Goal: Information Seeking & Learning: Learn about a topic

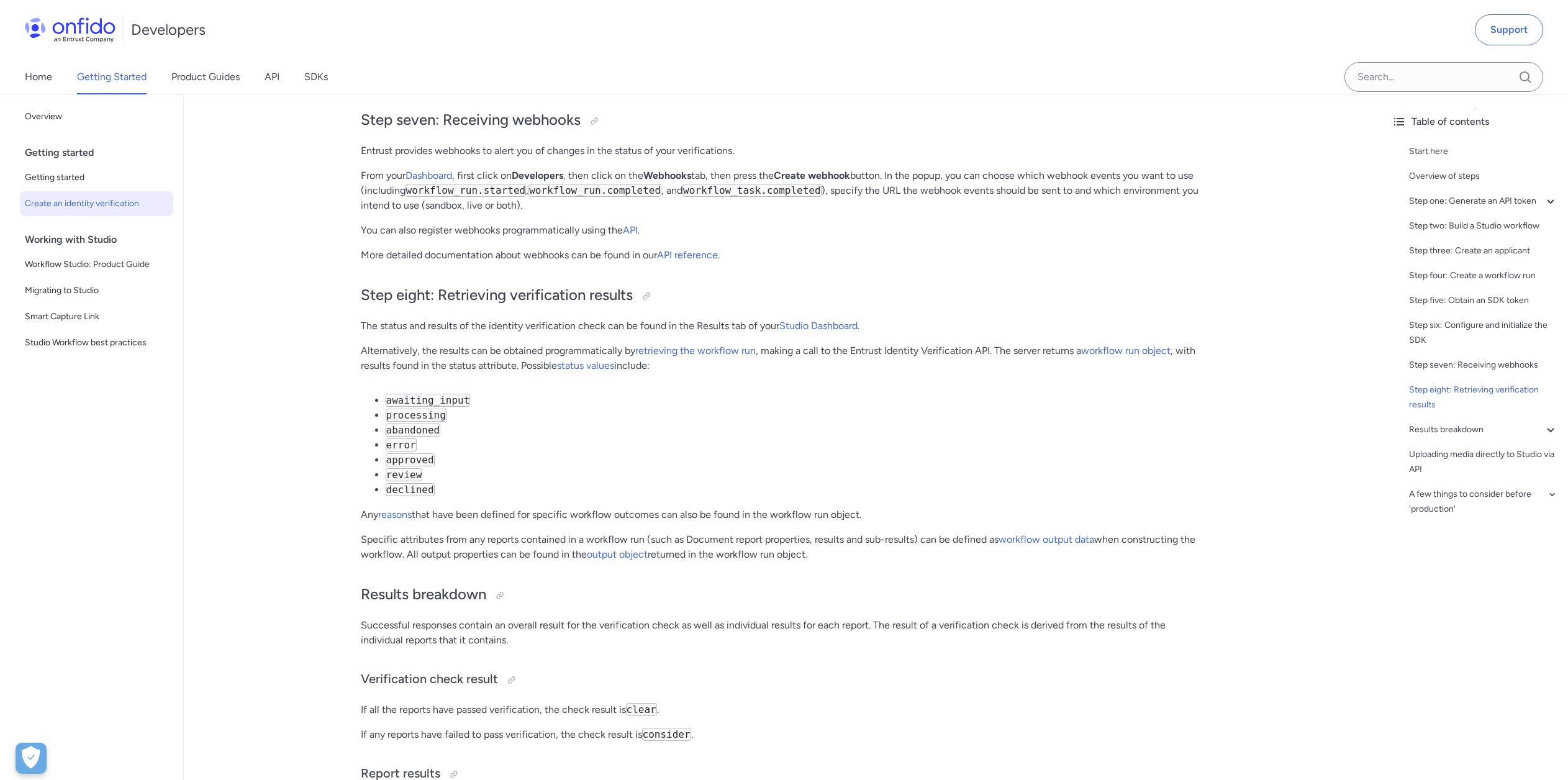
scroll to position [4319, 0]
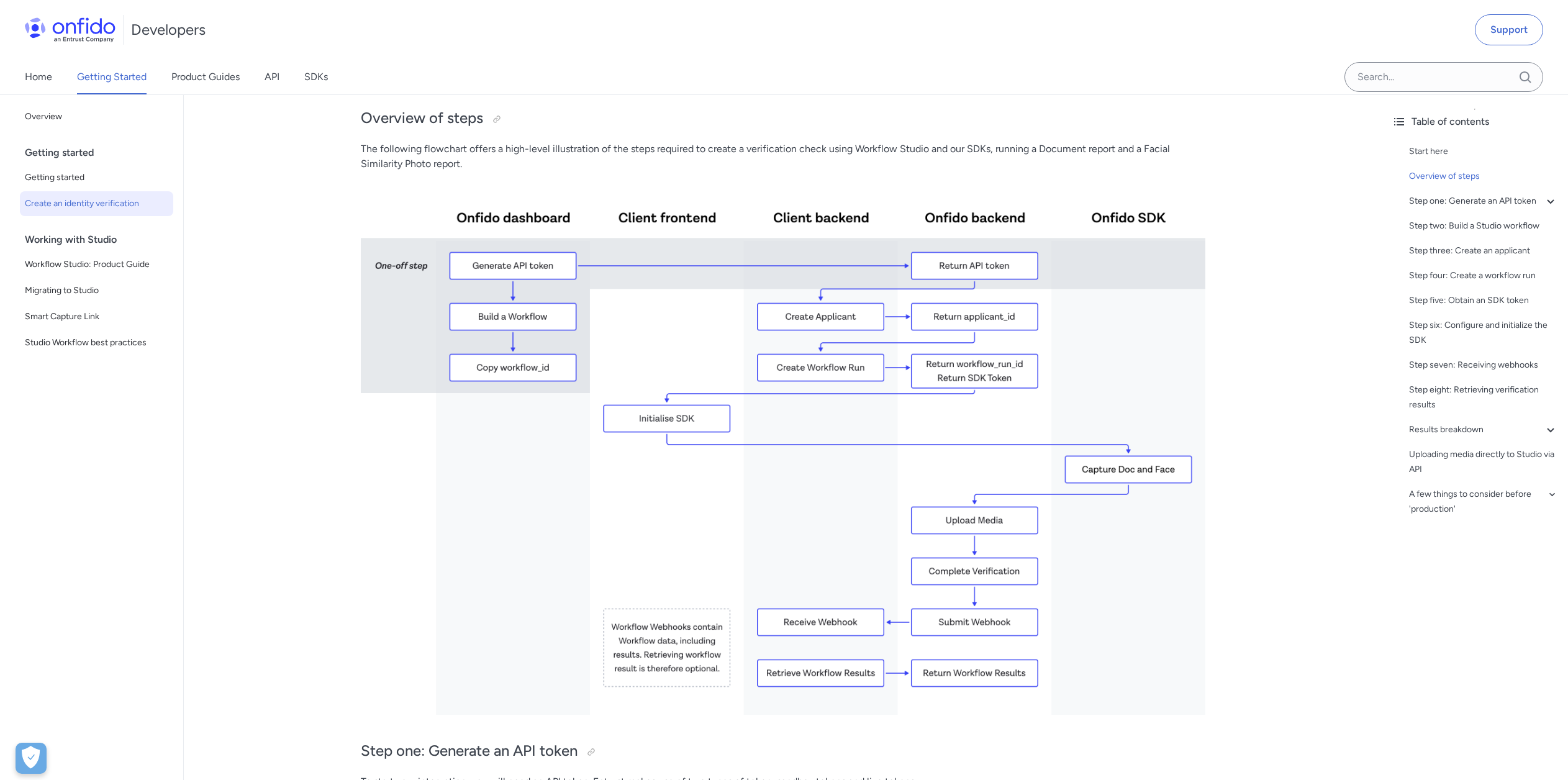
scroll to position [0, 0]
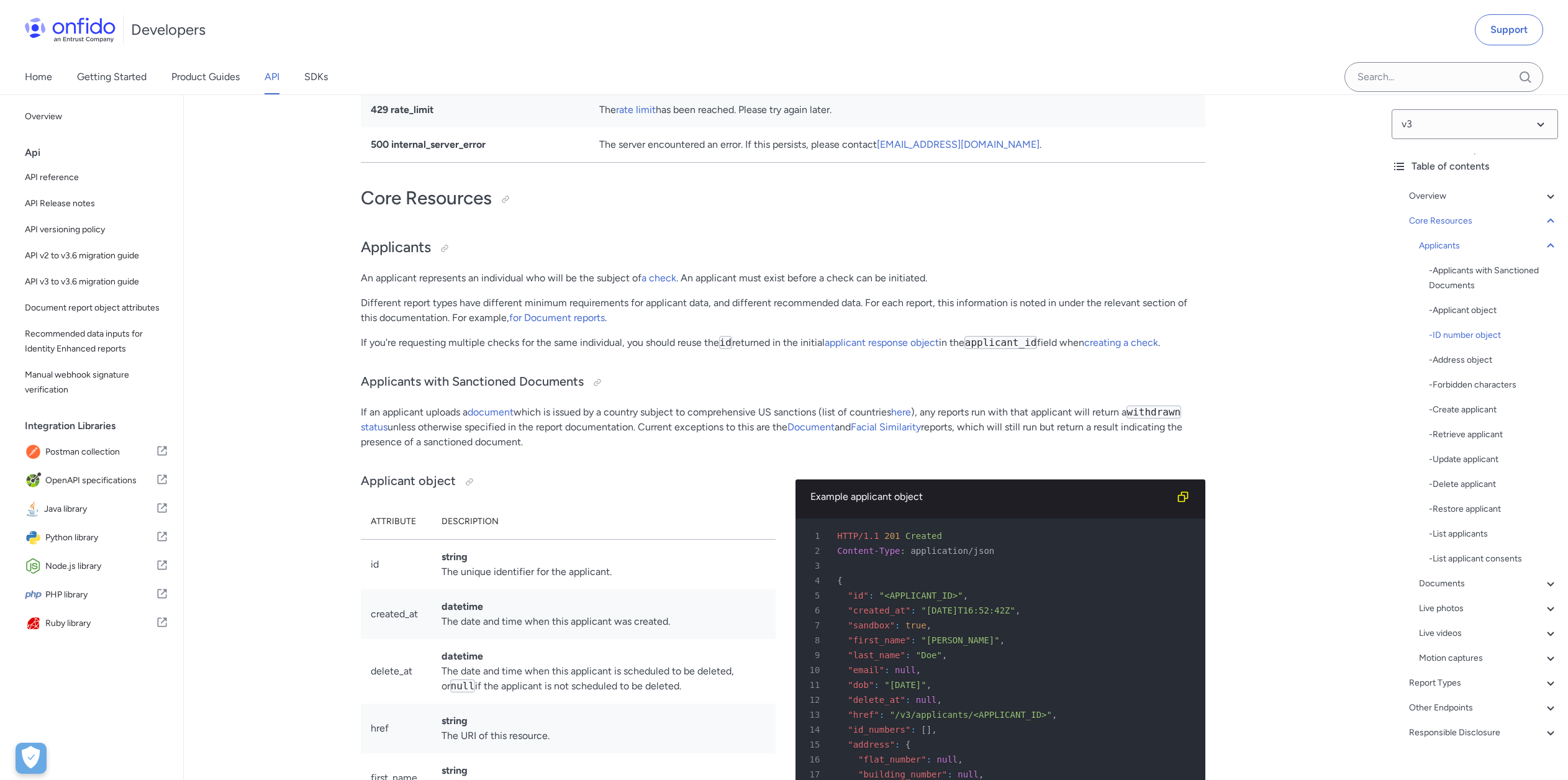
scroll to position [8878, 0]
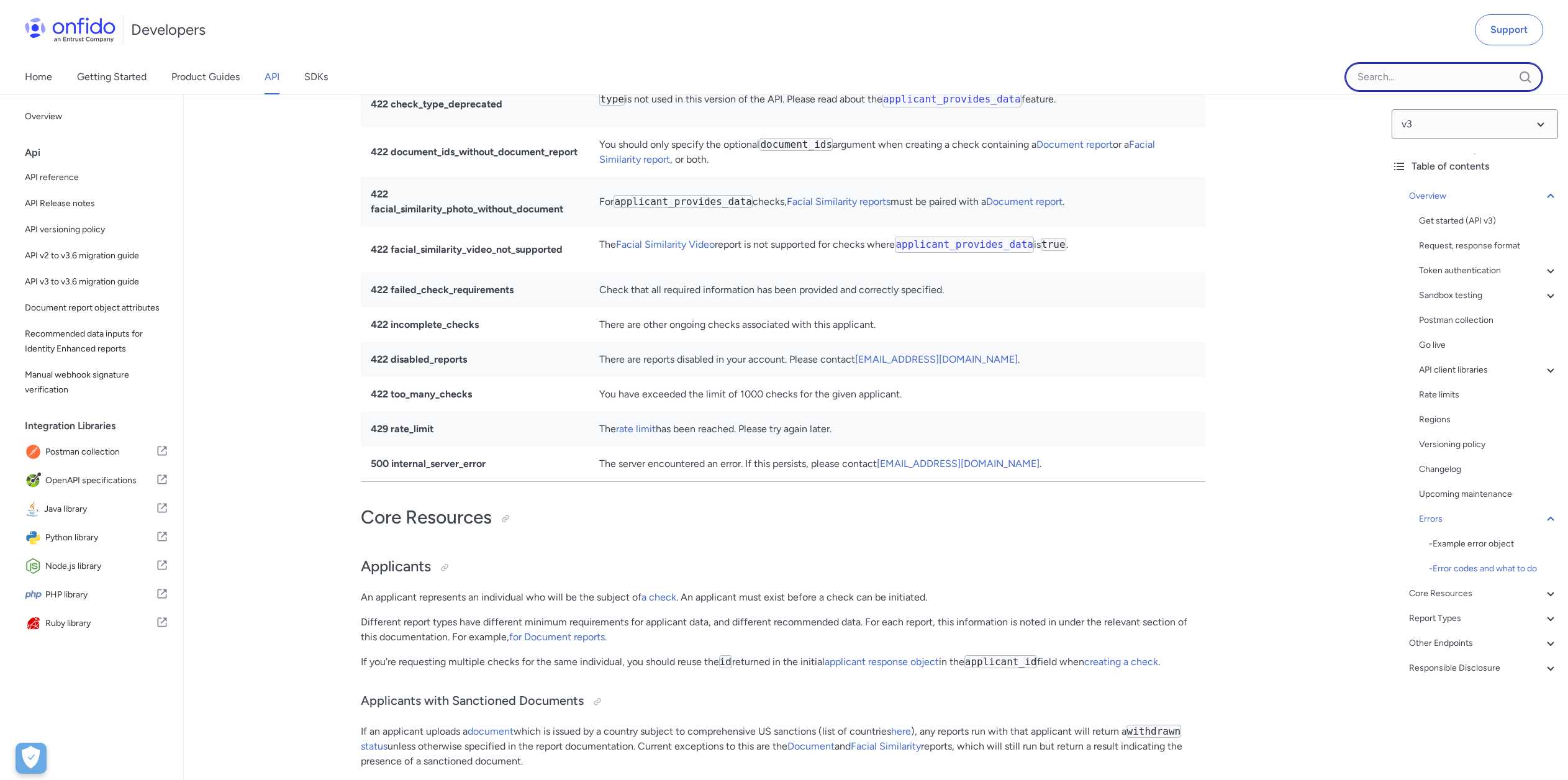
click at [1420, 75] on input "Onfido search input field" at bounding box center [1443, 77] width 199 height 30
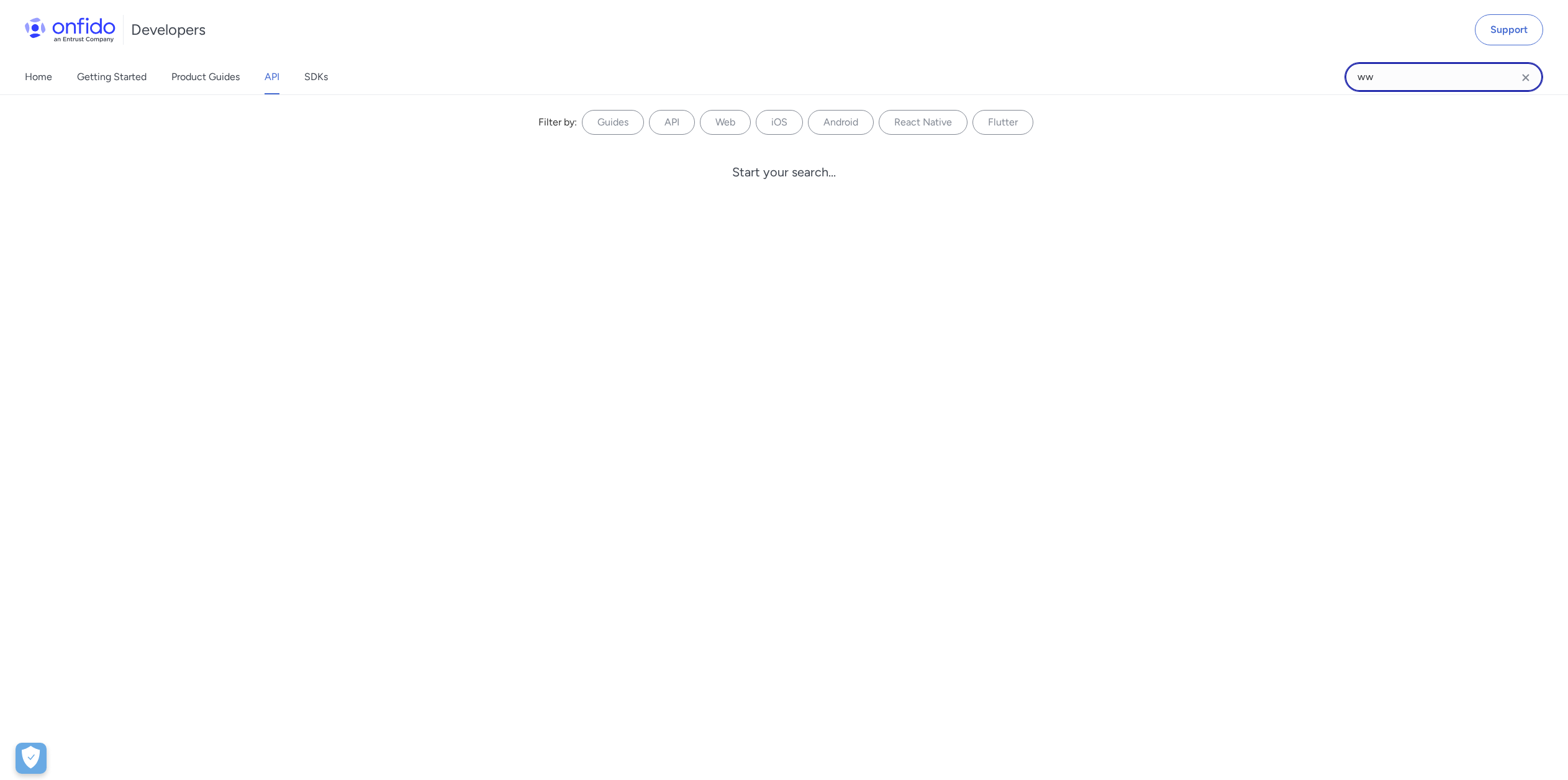
type input "w"
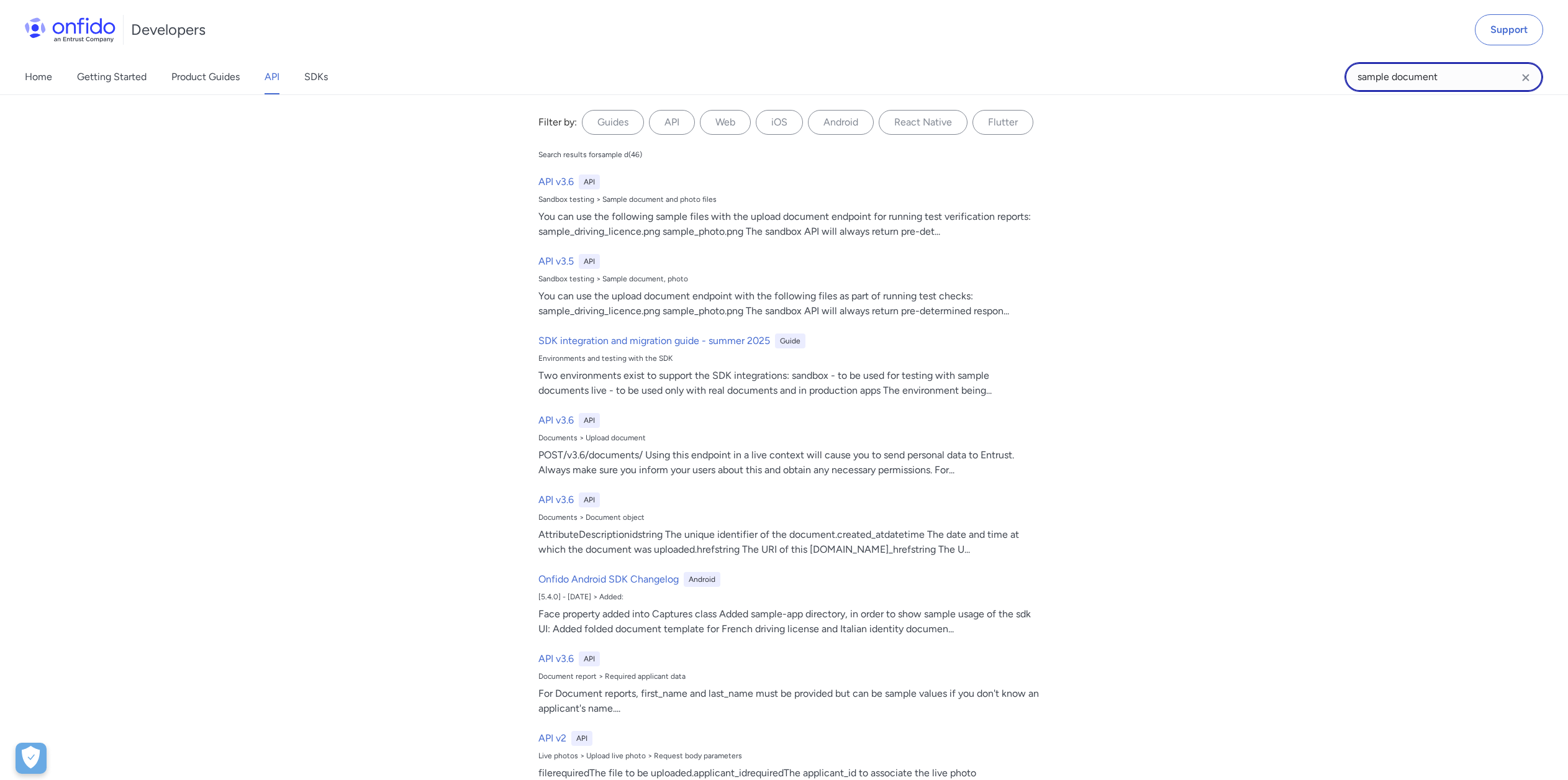
type input "sample document"
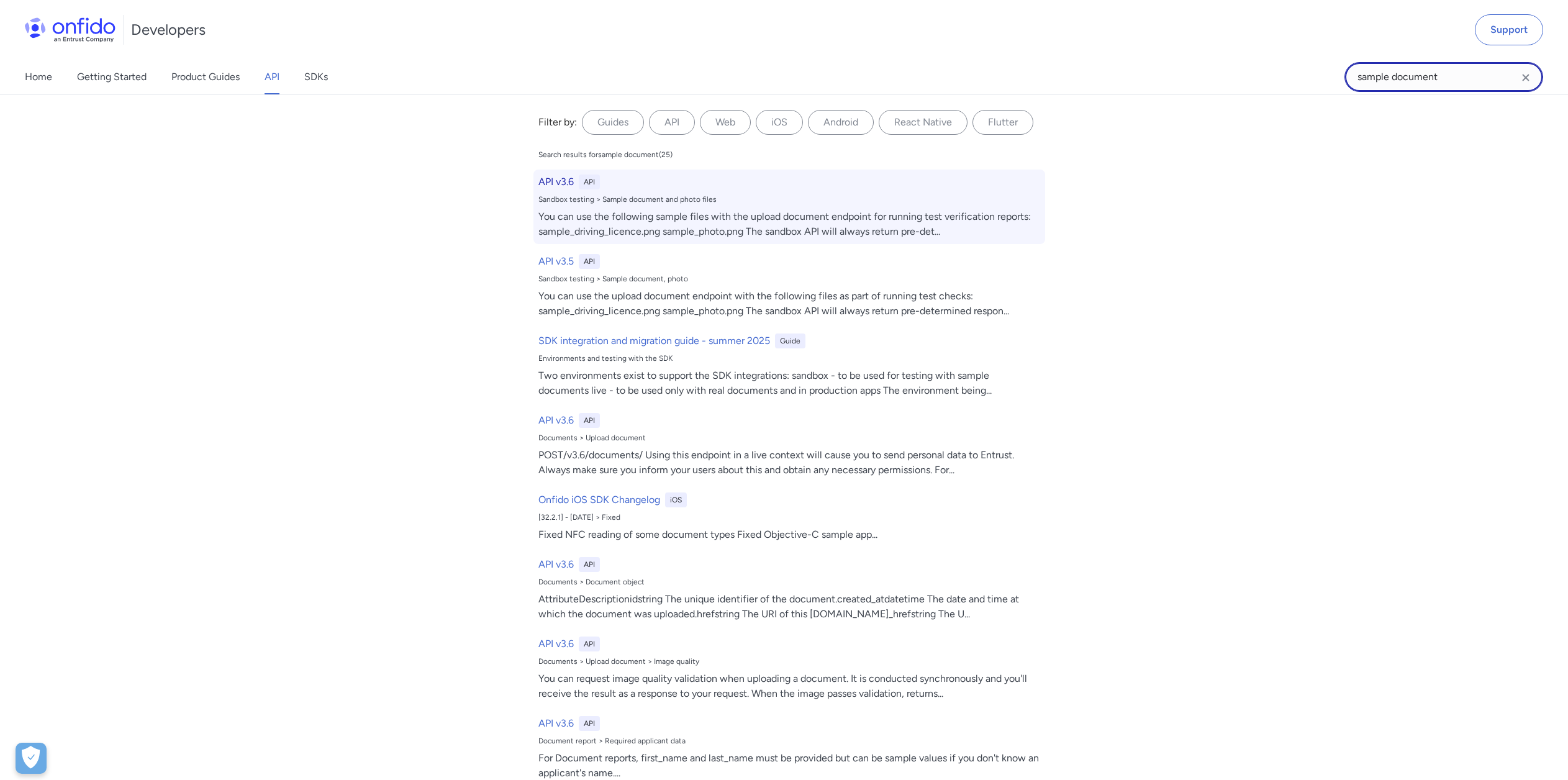
scroll to position [4602, 0]
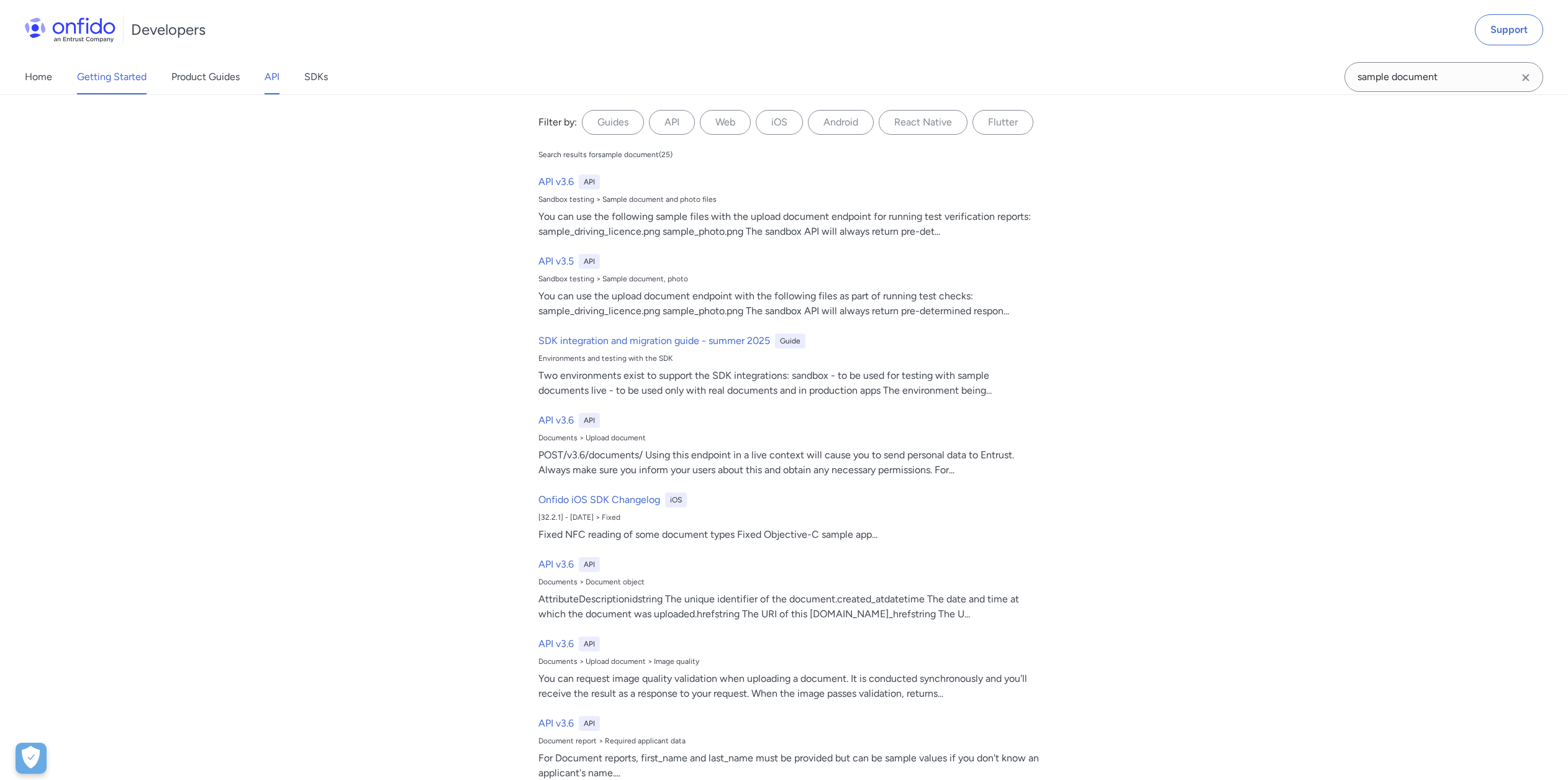
click at [77, 87] on link "Getting Started" at bounding box center [111, 77] width 70 height 34
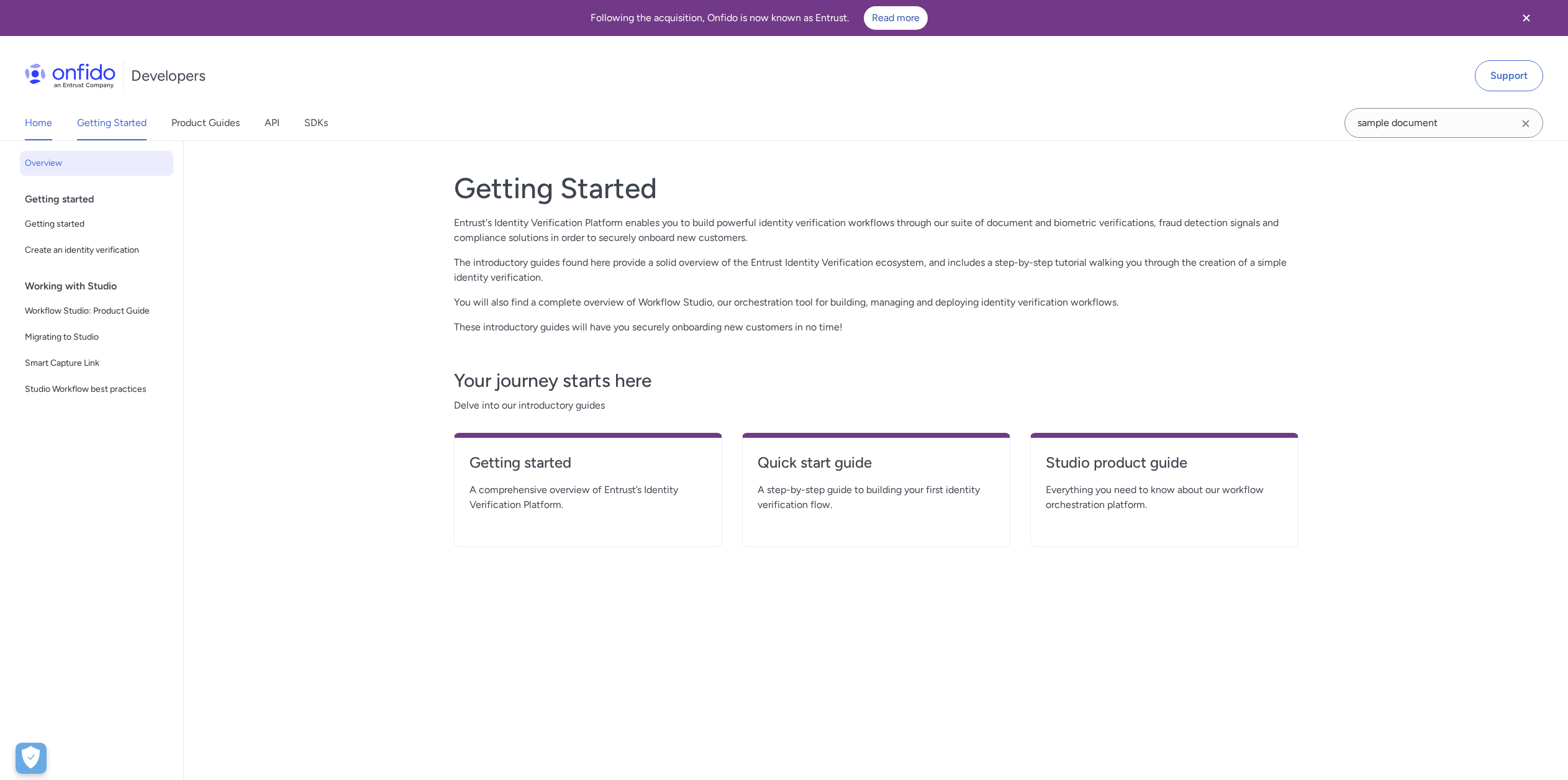
click at [39, 130] on link "Home" at bounding box center [39, 123] width 28 height 34
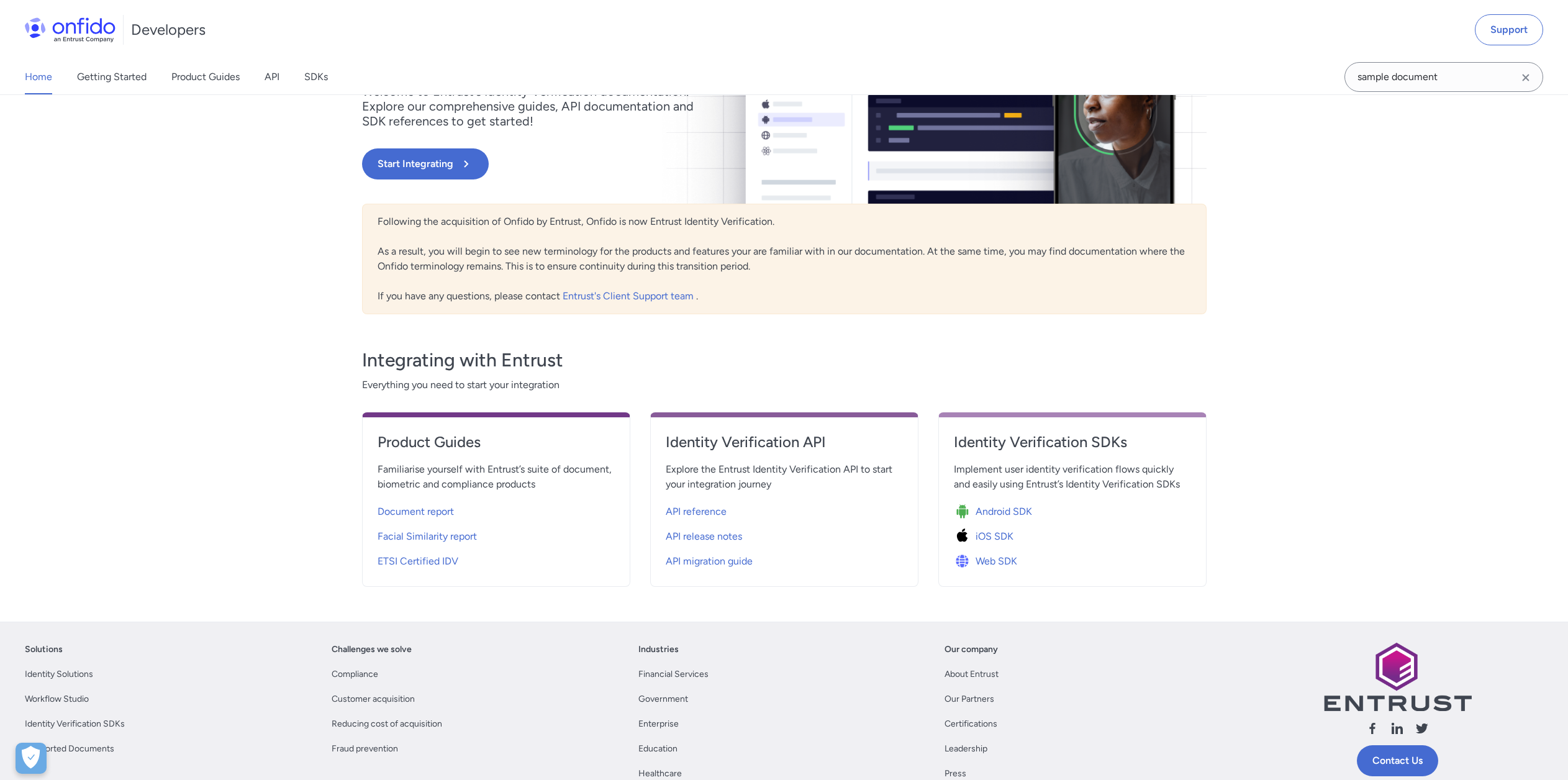
scroll to position [115, 0]
